Goal: Transaction & Acquisition: Subscribe to service/newsletter

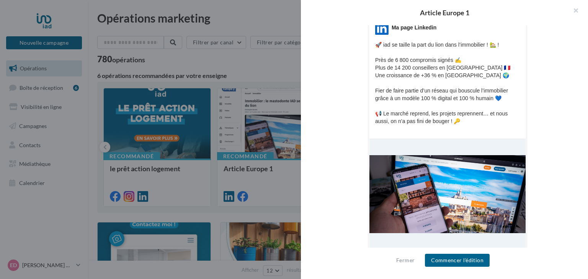
drag, startPoint x: 421, startPoint y: 227, endPoint x: 458, endPoint y: 251, distance: 44.5
click at [458, 251] on div "Article Europe 1 Description Non renseignée Post LinkedIn Nouveau post LinkedIn…" at bounding box center [444, 139] width 287 height 279
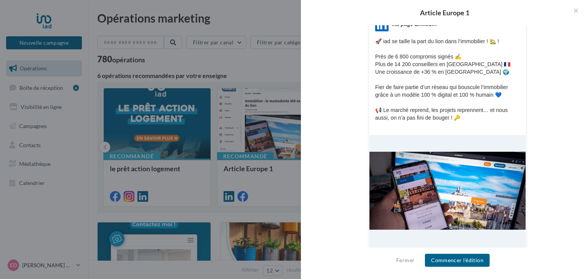
click at [470, 132] on div "LinkedIn Ma page Linkedin 🚀 iad se taille la part du lion dans l’immobilier ! 🏡…" at bounding box center [448, 149] width 158 height 277
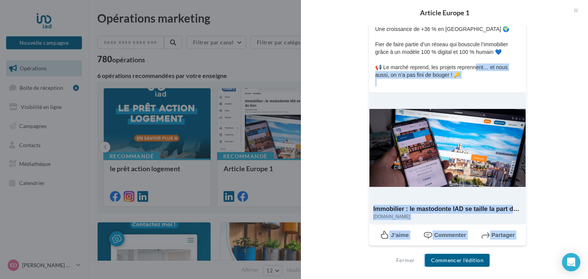
drag, startPoint x: 475, startPoint y: 108, endPoint x: 499, endPoint y: 271, distance: 165.6
click at [499, 271] on div "Article Europe 1 Description Non renseignée Post LinkedIn Nouveau post LinkedIn…" at bounding box center [444, 139] width 287 height 279
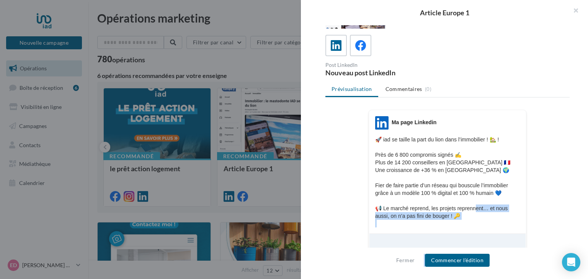
scroll to position [0, 0]
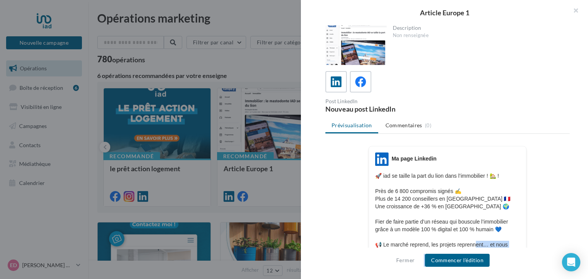
drag, startPoint x: 462, startPoint y: 53, endPoint x: 385, endPoint y: 23, distance: 83.5
click at [385, 23] on div "Article Europe 1 Description Non renseignée Post LinkedIn Nouveau post LinkedIn…" at bounding box center [444, 139] width 287 height 279
click at [468, 261] on button "Commencer l'édition" at bounding box center [457, 260] width 65 height 13
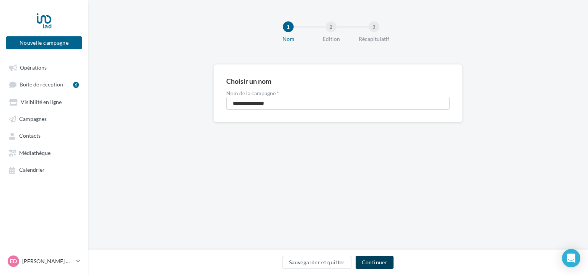
click at [385, 263] on button "Continuer" at bounding box center [375, 262] width 38 height 13
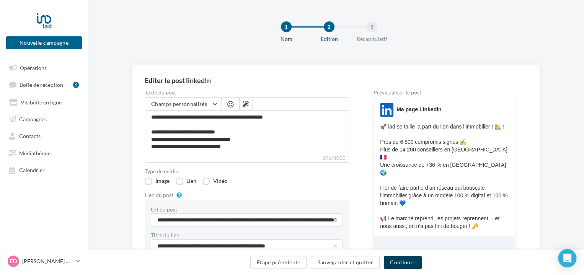
click at [403, 262] on button "Continuer" at bounding box center [403, 262] width 38 height 13
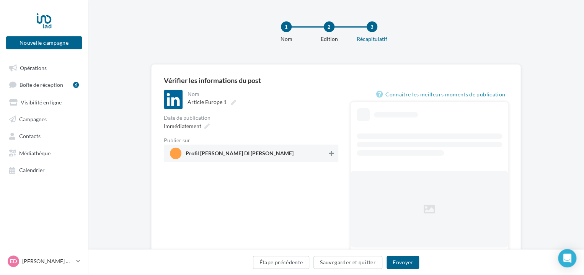
click at [330, 156] on icon at bounding box center [331, 153] width 5 height 5
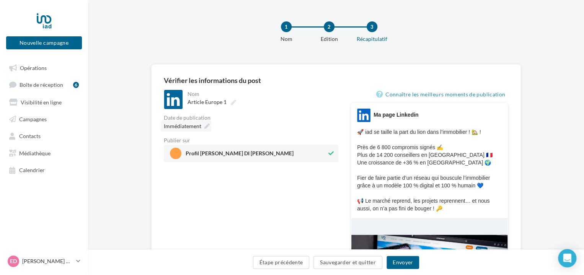
click at [204, 126] on div "Immédiatement" at bounding box center [186, 126] width 51 height 11
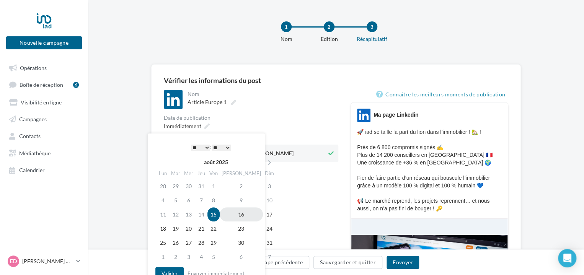
click at [232, 212] on td "16" at bounding box center [241, 214] width 43 height 14
click at [203, 148] on select "* * * * * * * * * * ** ** ** ** ** ** ** ** ** ** ** ** ** **" at bounding box center [200, 148] width 19 height 6
drag, startPoint x: 176, startPoint y: 271, endPoint x: 161, endPoint y: 273, distance: 14.7
click at [161, 273] on button "Valider" at bounding box center [169, 273] width 28 height 13
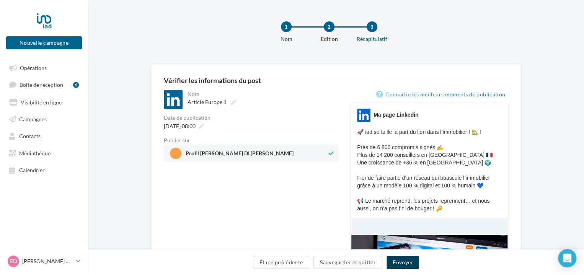
click at [400, 264] on button "Envoyer" at bounding box center [403, 262] width 33 height 13
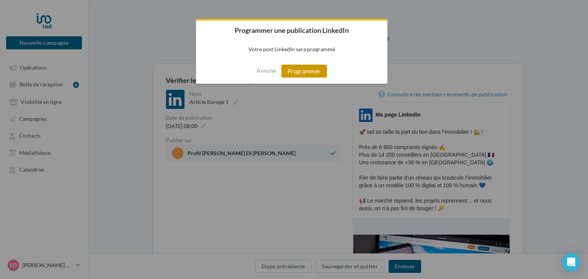
click at [312, 74] on button "Programmer" at bounding box center [304, 71] width 46 height 13
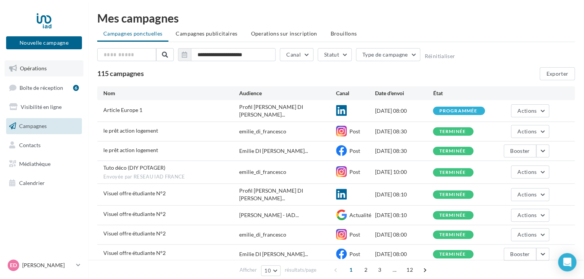
click at [44, 71] on span "Opérations" at bounding box center [33, 68] width 27 height 7
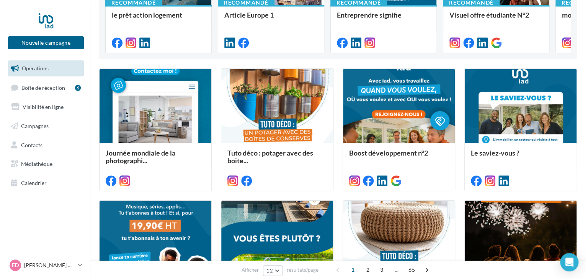
scroll to position [150, 0]
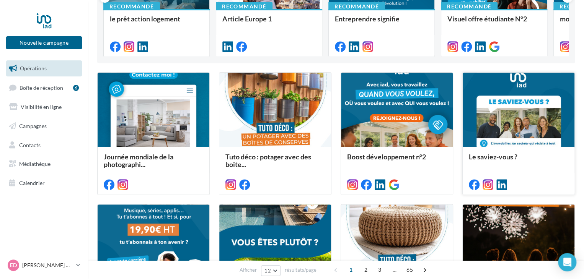
click at [507, 159] on span "Le saviez-vous ?" at bounding box center [493, 157] width 49 height 8
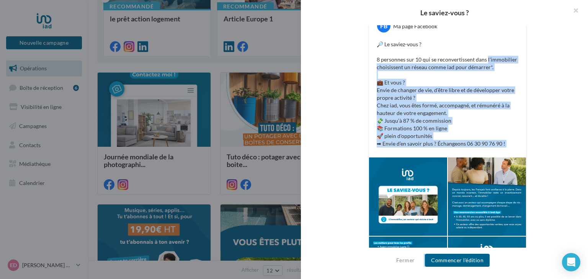
drag, startPoint x: 482, startPoint y: 210, endPoint x: 493, endPoint y: 256, distance: 47.5
click at [493, 256] on div "Le saviez-vous ? Description Non renseignée Facebook Nouvelle com Facebook Type…" at bounding box center [444, 139] width 287 height 279
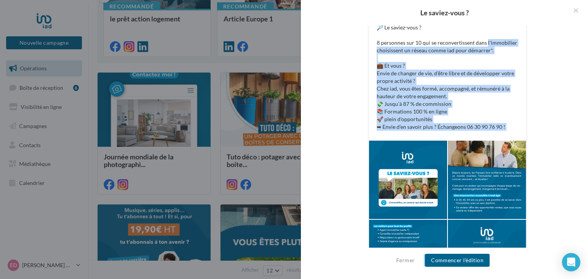
click at [501, 108] on p "🔎 Le saviez-vous ? 8 personnes sur 10 qui se reconvertissent dans l'immobilier …" at bounding box center [448, 77] width 142 height 107
